Goal: Information Seeking & Learning: Learn about a topic

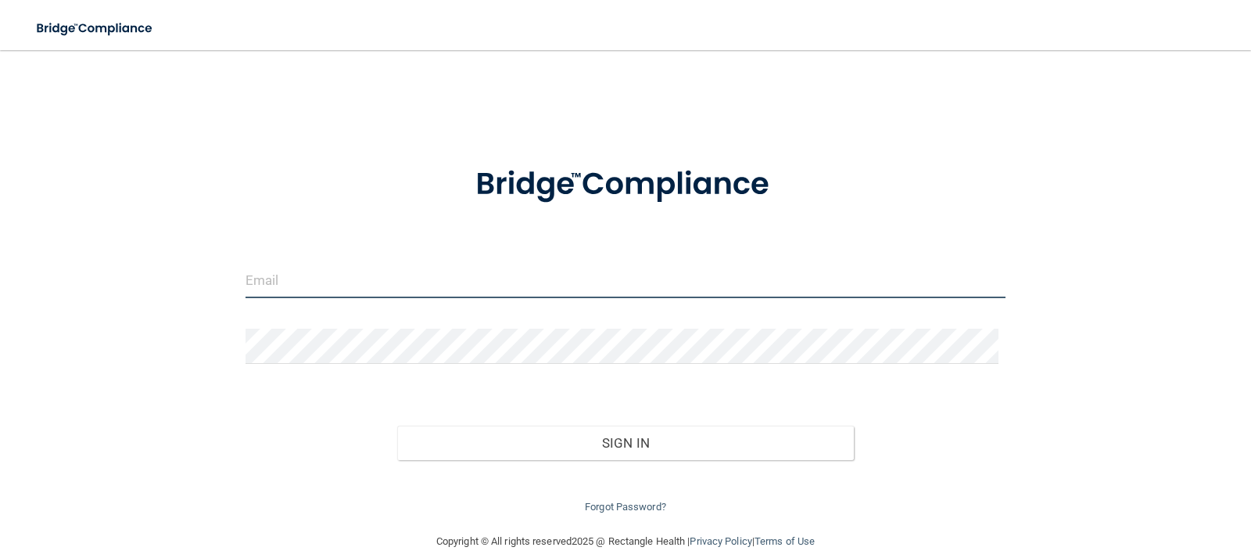
click at [317, 281] on input "email" at bounding box center [626, 280] width 761 height 35
type input "[EMAIL_ADDRESS][DOMAIN_NAME]"
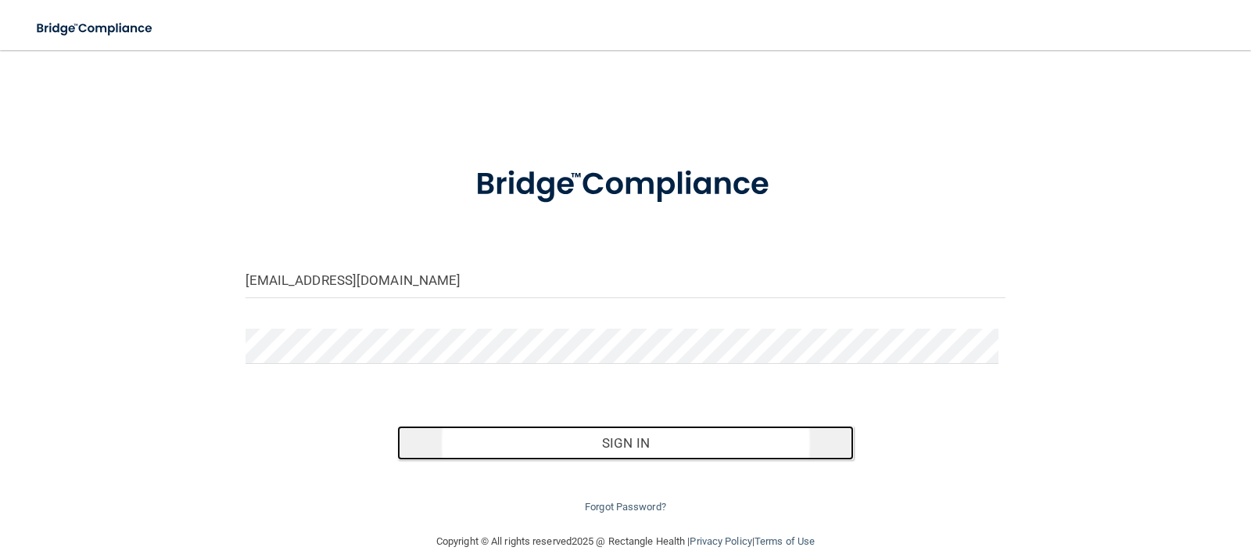
click at [651, 435] on button "Sign In" at bounding box center [625, 442] width 457 height 34
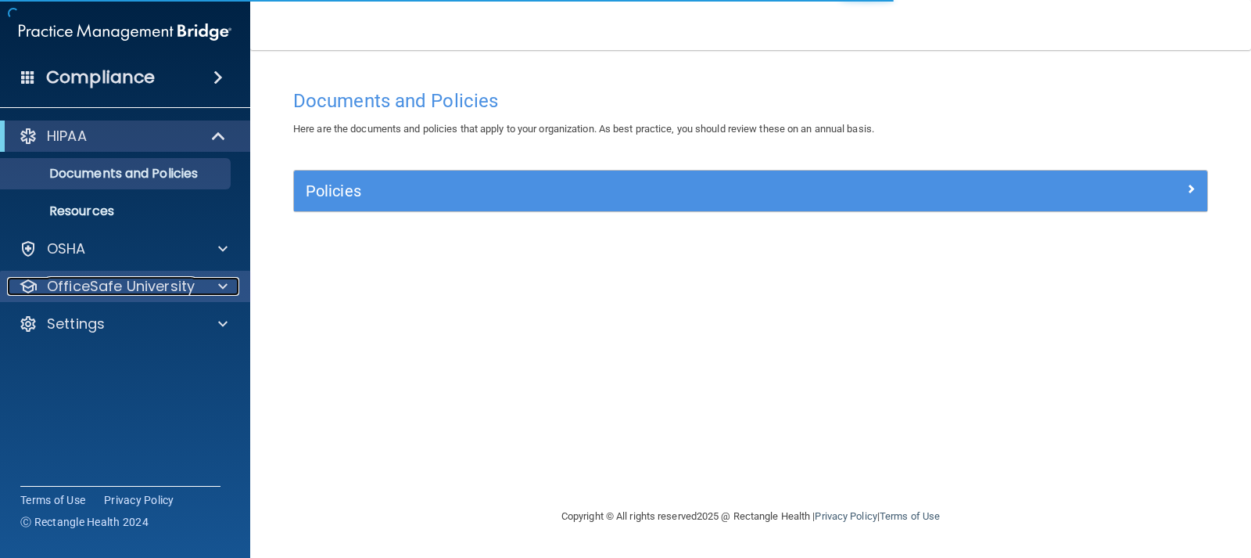
click at [206, 284] on div at bounding box center [220, 286] width 39 height 19
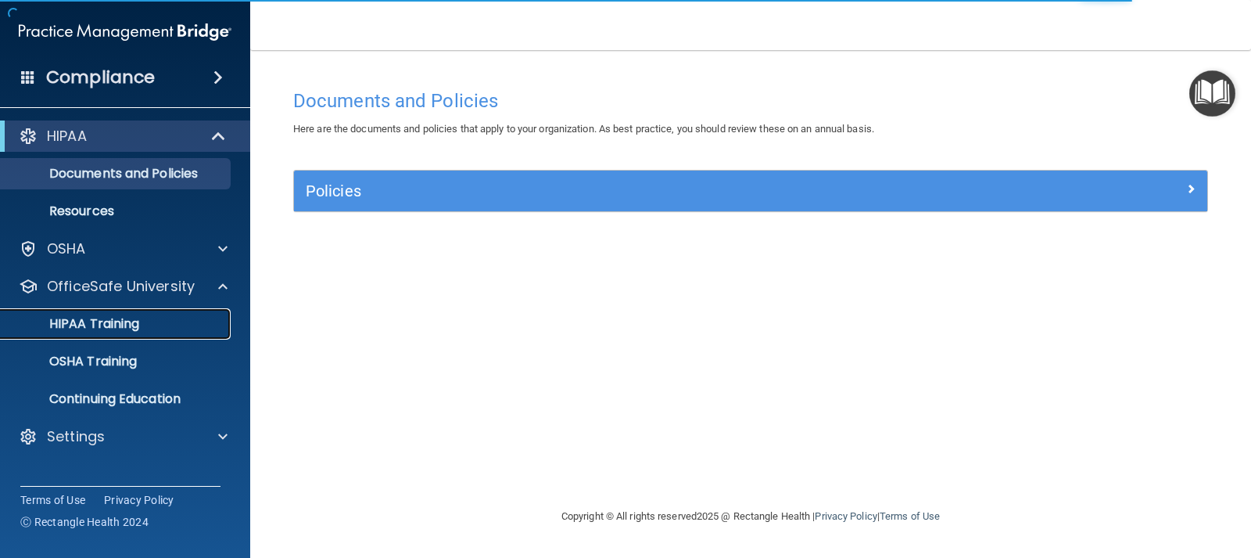
click at [150, 327] on div "HIPAA Training" at bounding box center [117, 324] width 214 height 16
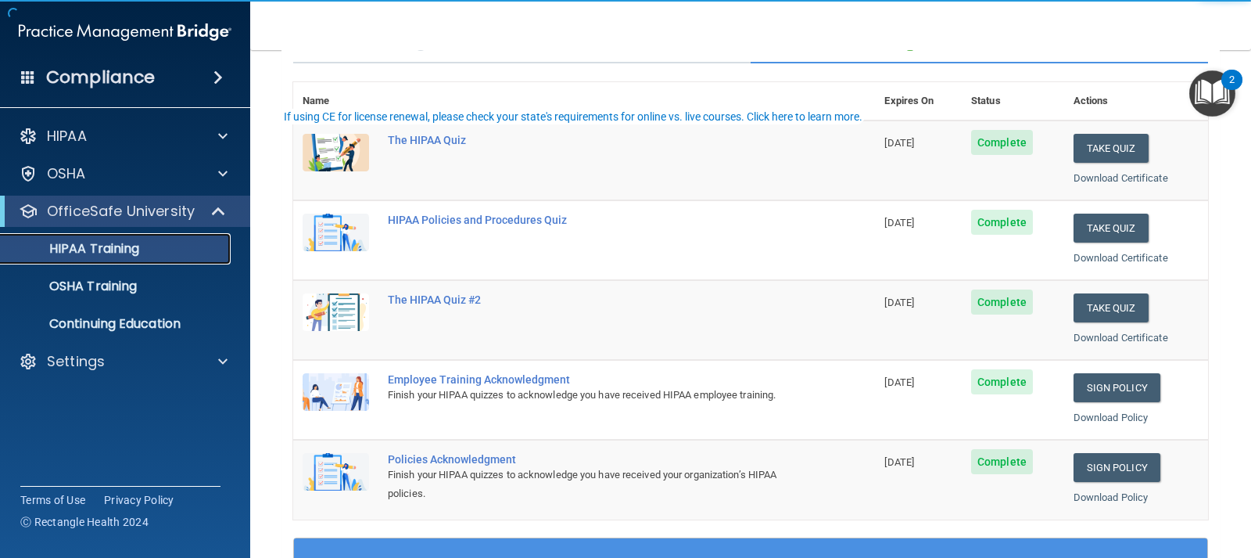
scroll to position [156, 0]
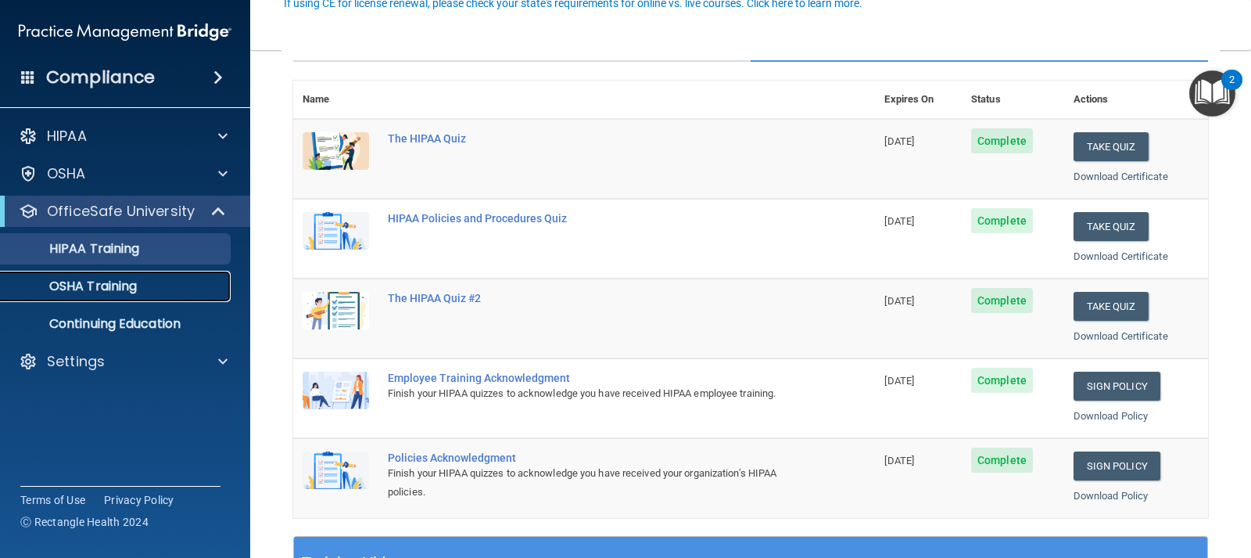
click at [109, 285] on p "OSHA Training" at bounding box center [73, 286] width 127 height 16
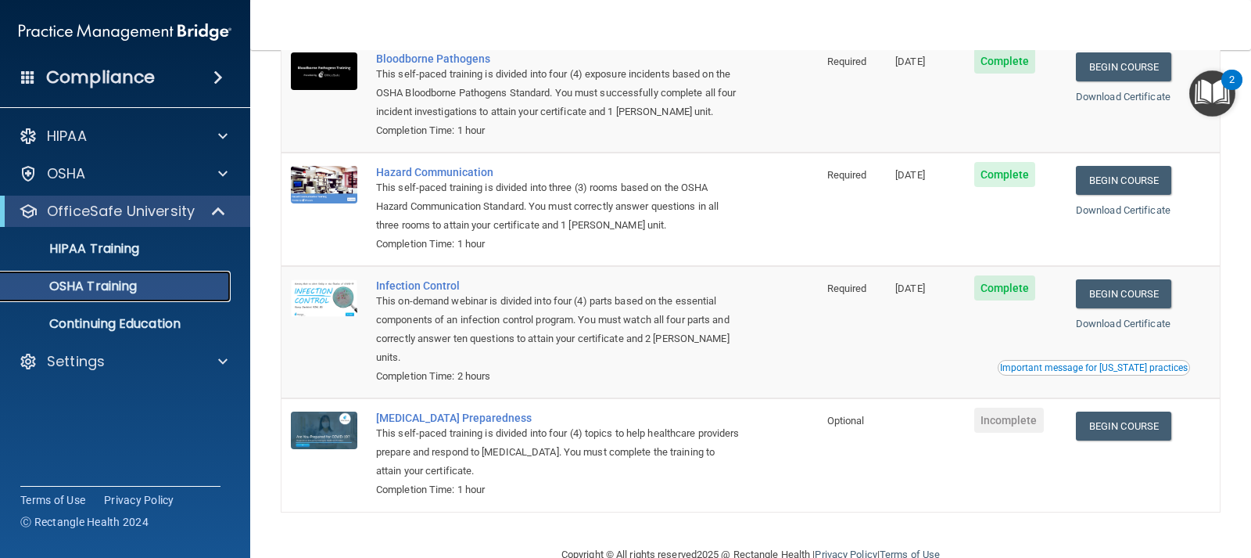
scroll to position [174, 0]
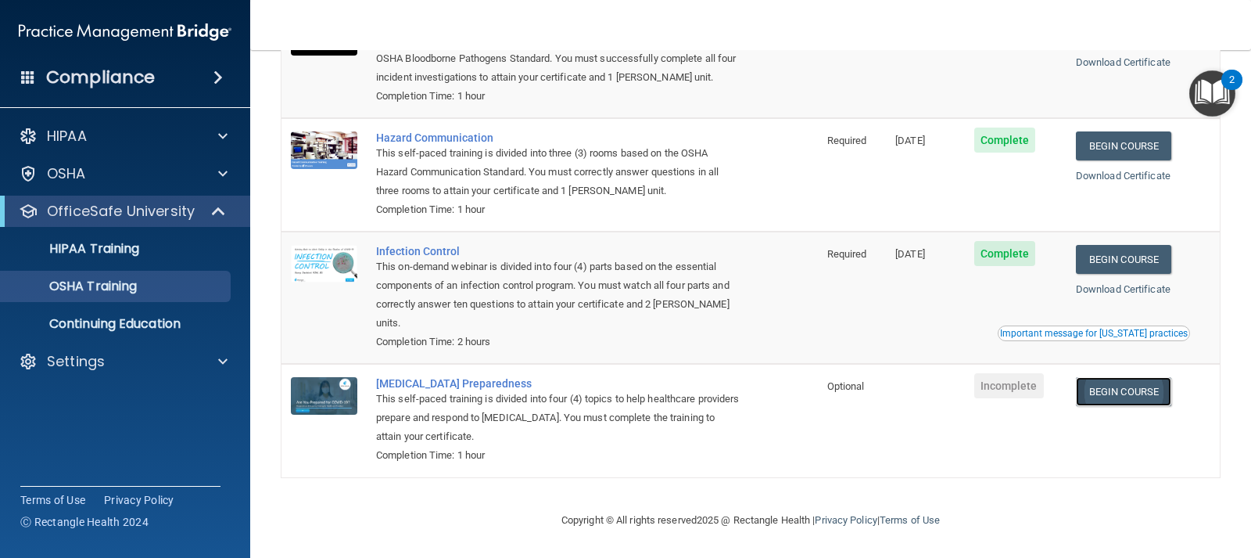
click at [1126, 400] on link "Begin Course" at bounding box center [1123, 391] width 95 height 29
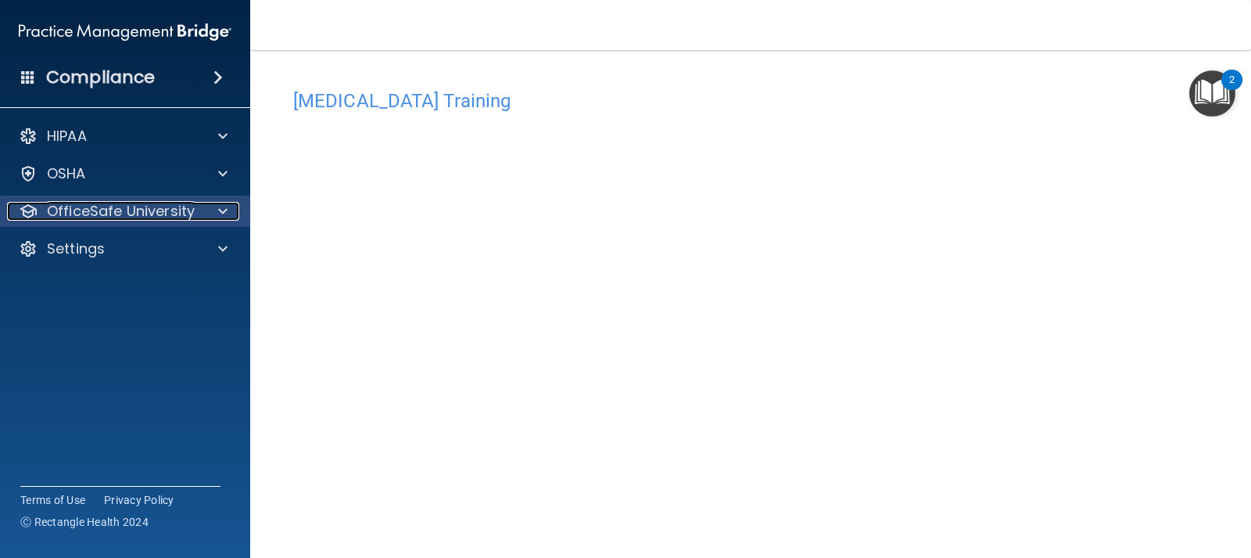
click at [132, 217] on p "OfficeSafe University" at bounding box center [121, 211] width 148 height 19
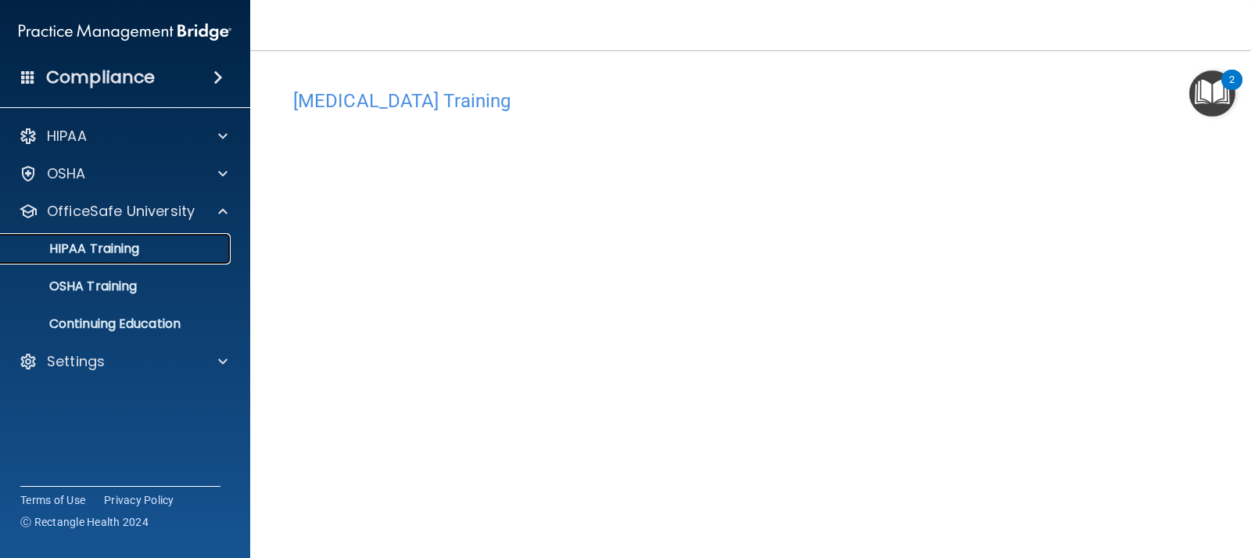
click at [106, 252] on p "HIPAA Training" at bounding box center [74, 249] width 129 height 16
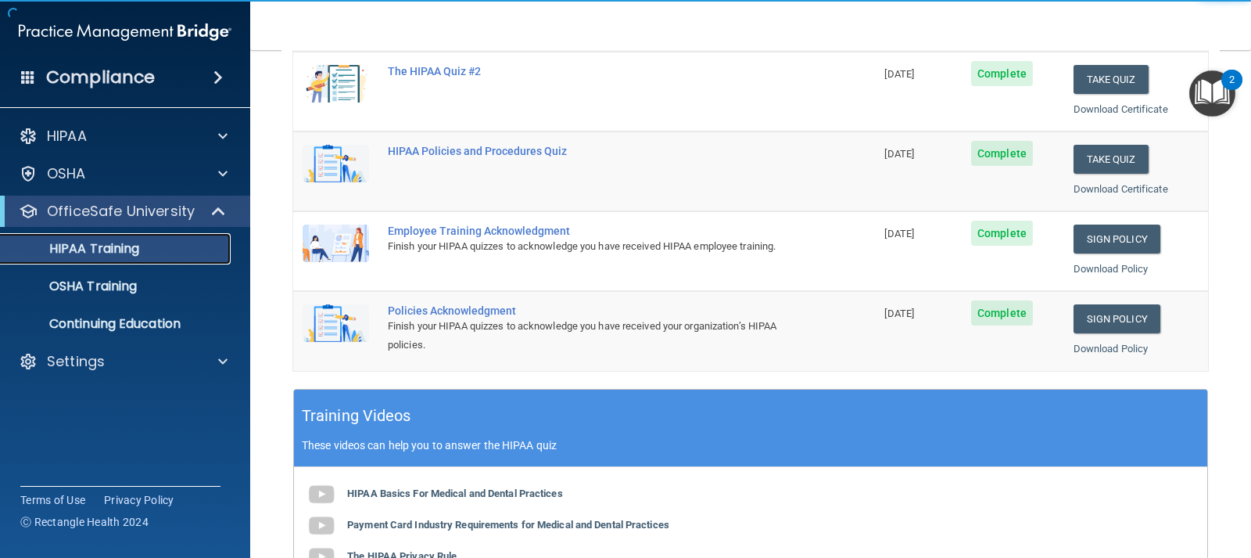
scroll to position [313, 0]
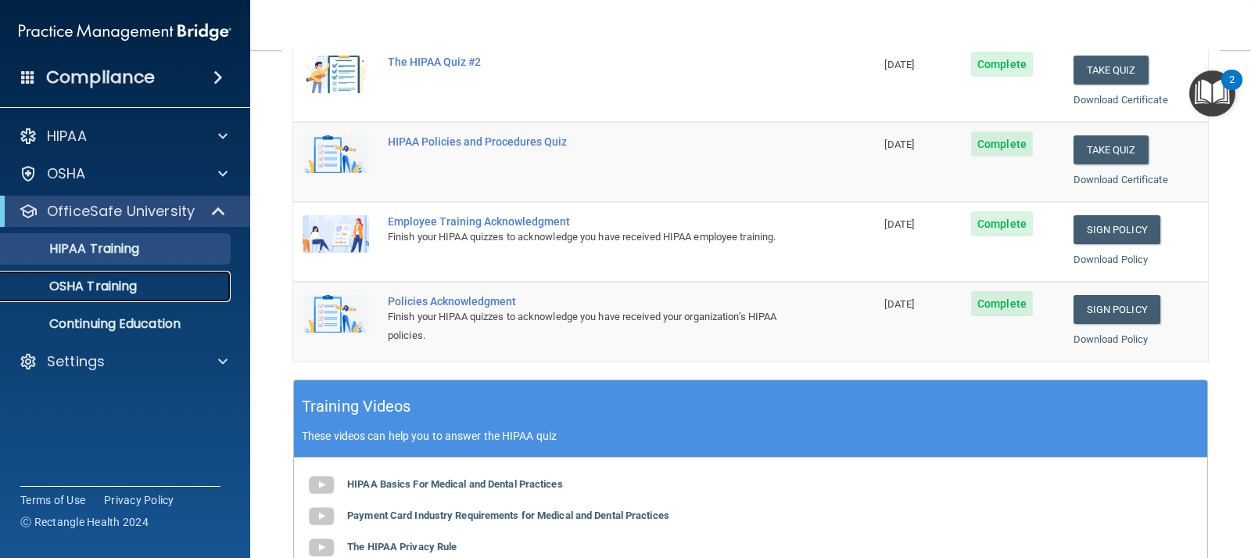
click at [93, 285] on p "OSHA Training" at bounding box center [73, 286] width 127 height 16
